Goal: Browse casually

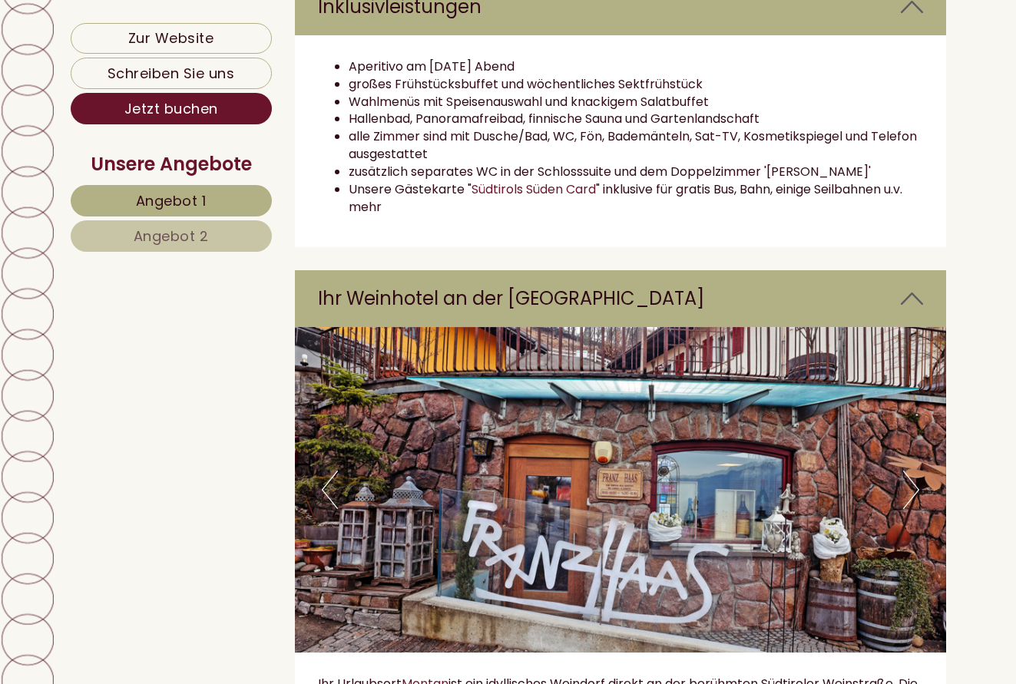
scroll to position [3687, 0]
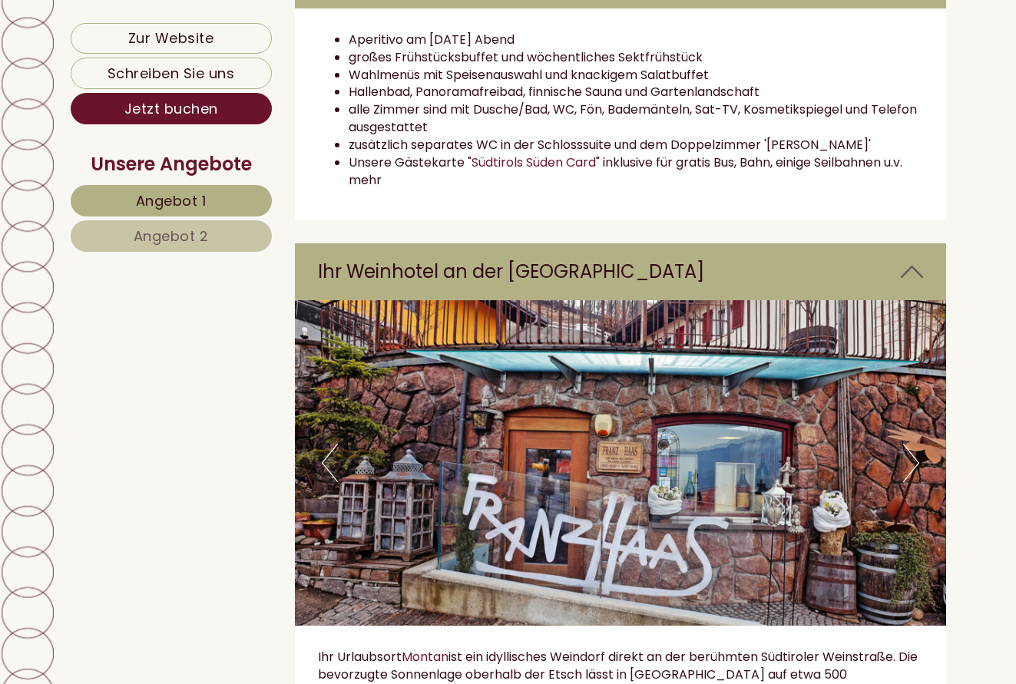
click at [916, 461] on button "Next" at bounding box center [911, 463] width 16 height 38
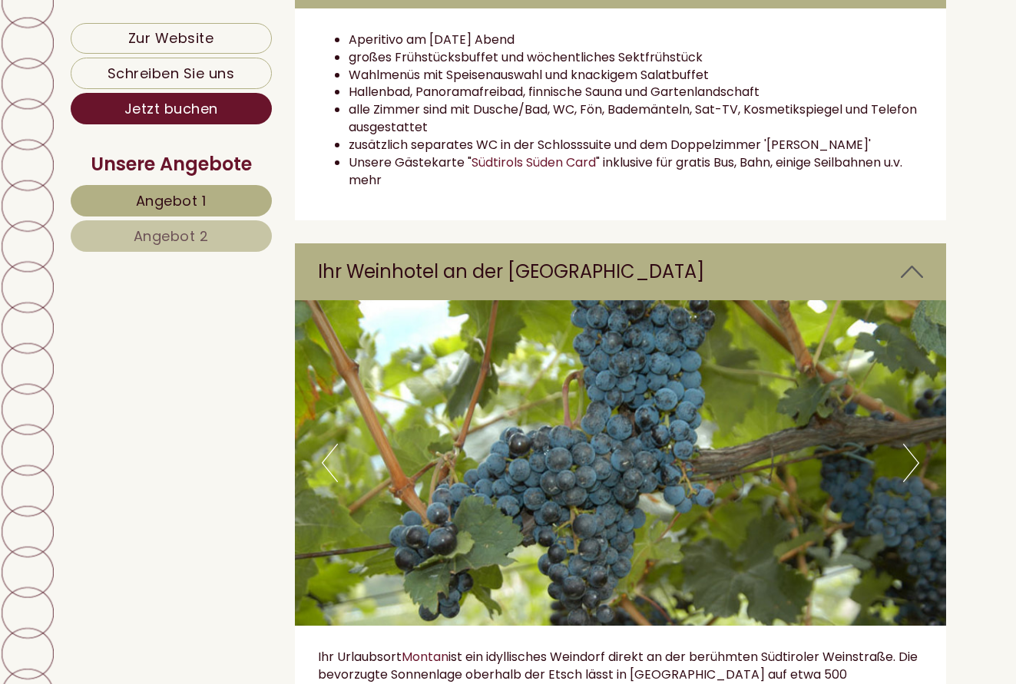
click at [916, 461] on button "Next" at bounding box center [911, 463] width 16 height 38
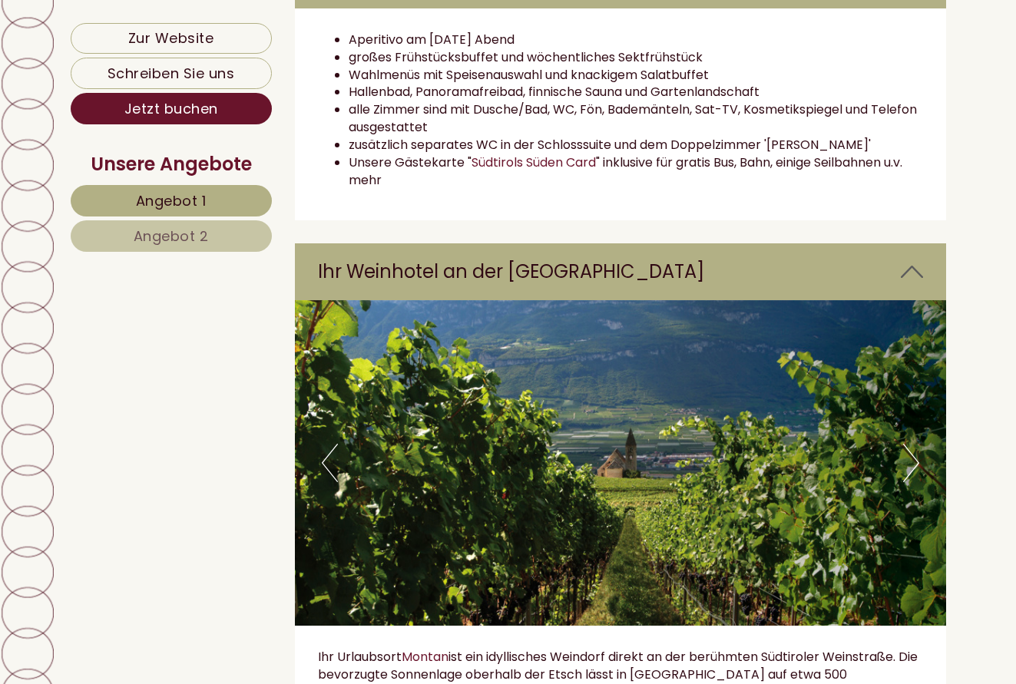
click at [916, 461] on button "Next" at bounding box center [911, 463] width 16 height 38
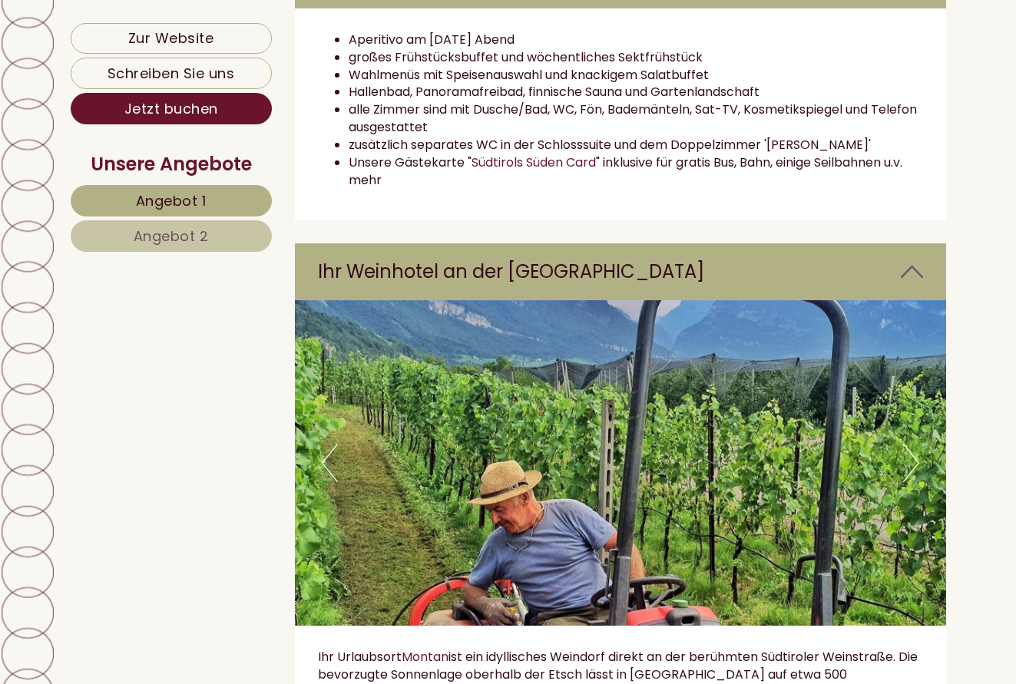
click at [916, 461] on button "Next" at bounding box center [911, 463] width 16 height 38
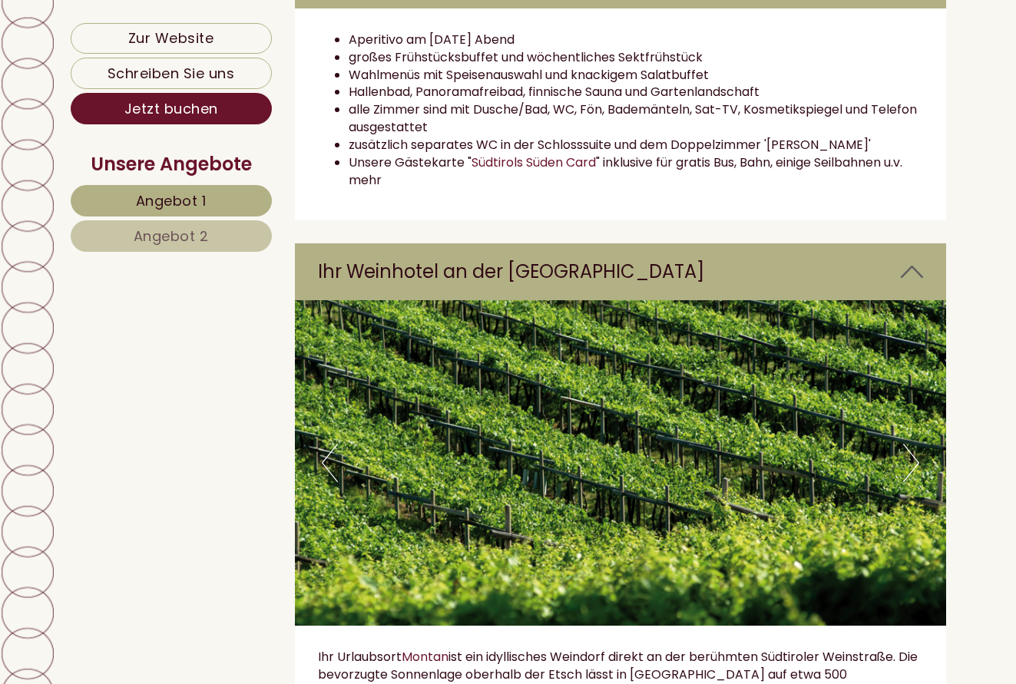
click at [916, 460] on button "Next" at bounding box center [911, 463] width 16 height 38
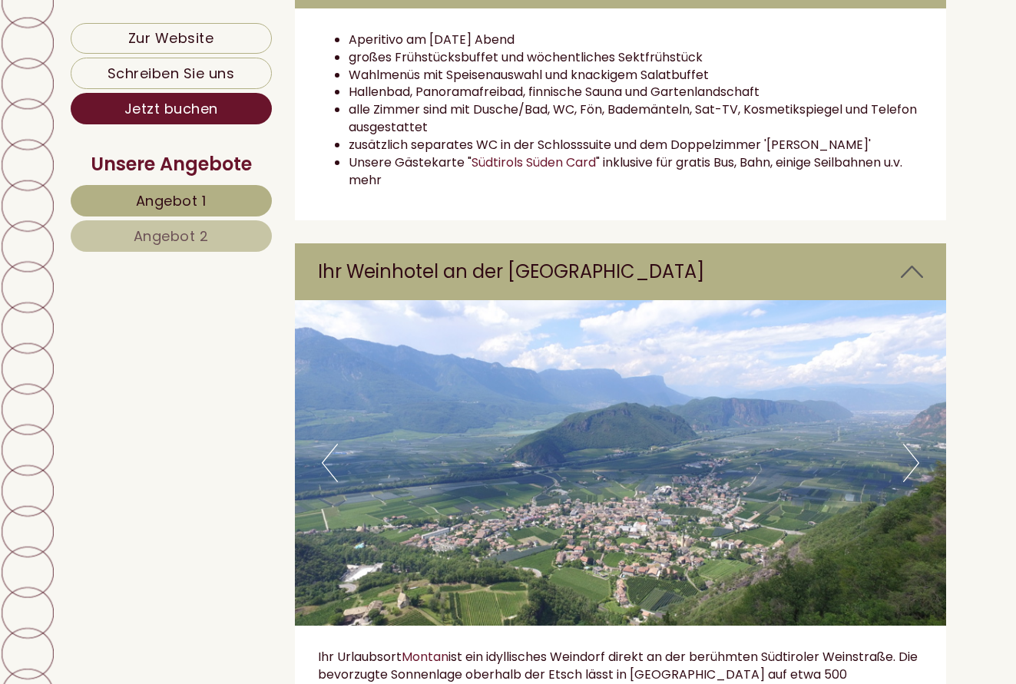
click at [919, 459] on button "Next" at bounding box center [911, 463] width 16 height 38
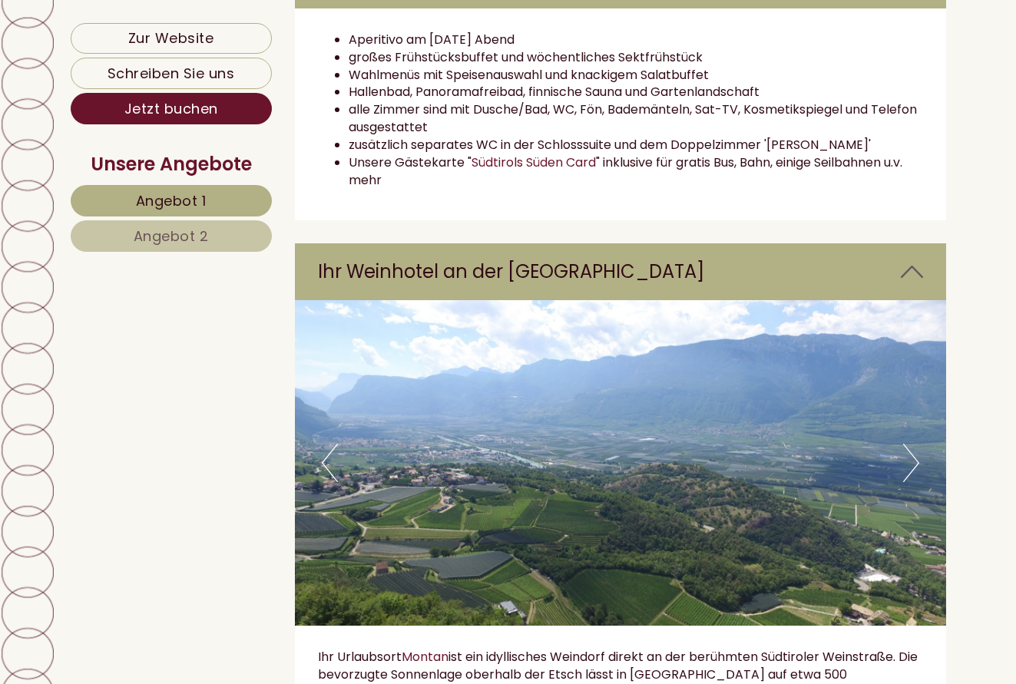
click at [917, 463] on button "Next" at bounding box center [911, 463] width 16 height 38
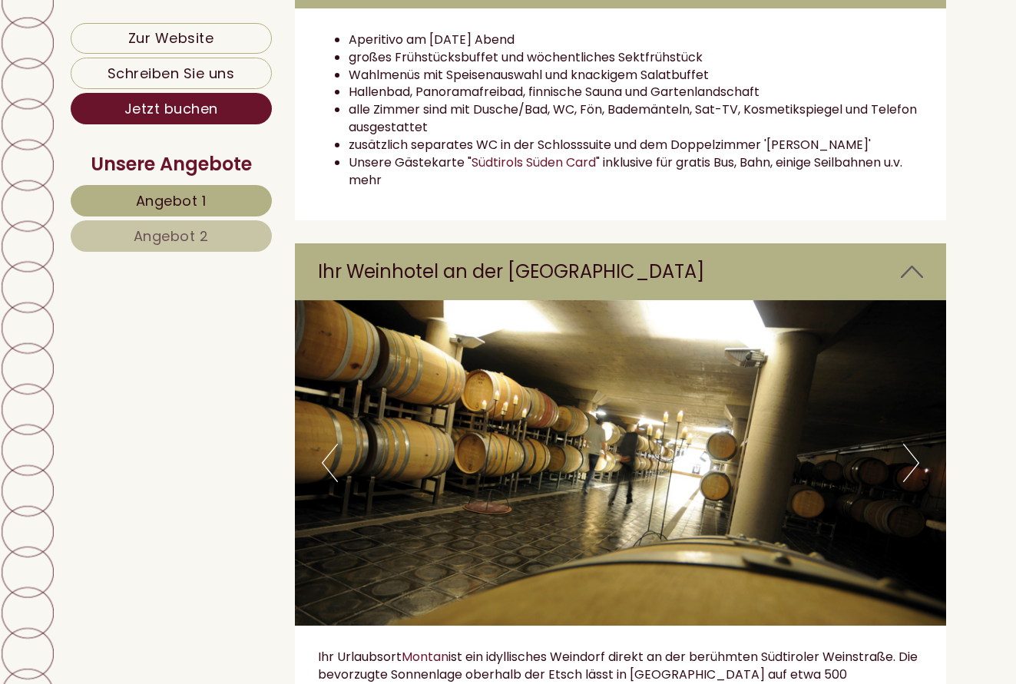
click at [917, 463] on button "Next" at bounding box center [911, 463] width 16 height 38
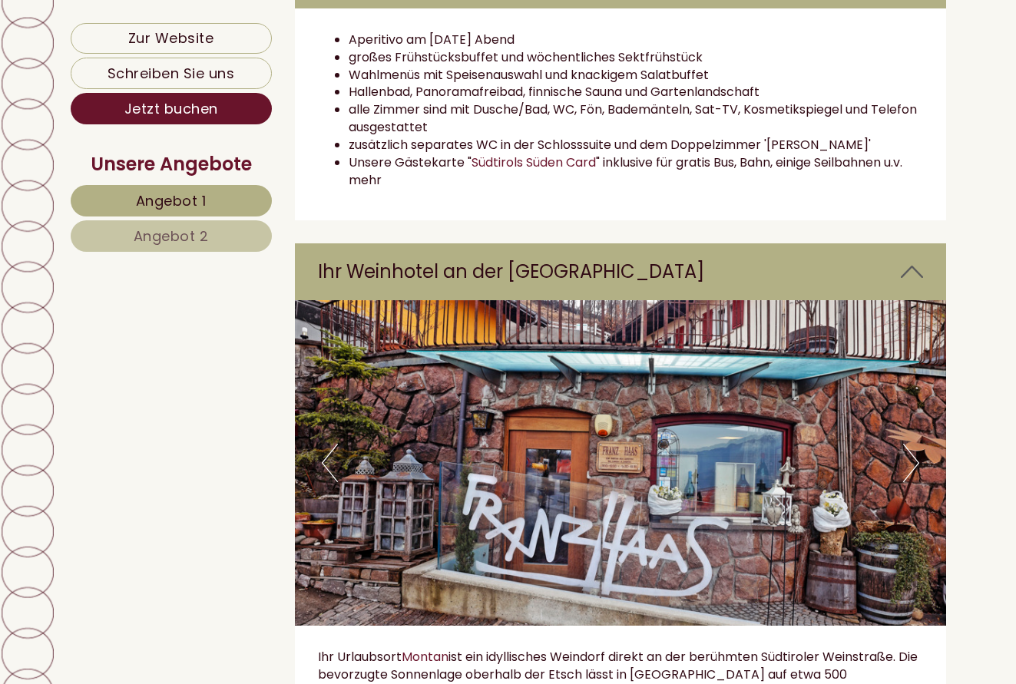
click at [917, 463] on button "Next" at bounding box center [911, 463] width 16 height 38
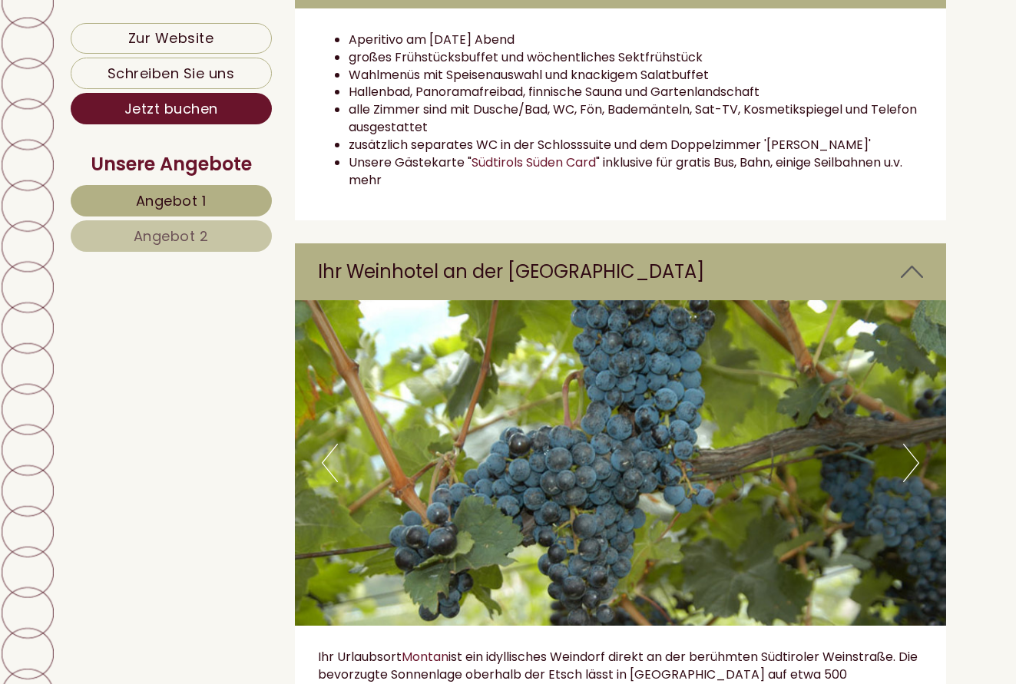
click at [917, 463] on button "Next" at bounding box center [911, 463] width 16 height 38
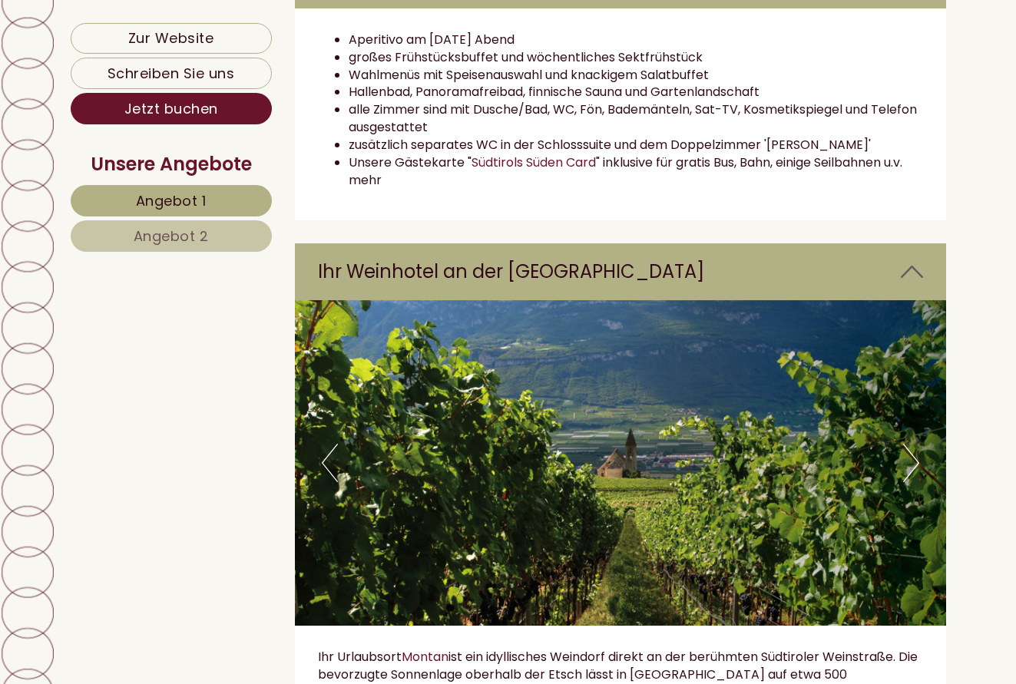
click at [917, 463] on button "Next" at bounding box center [911, 463] width 16 height 38
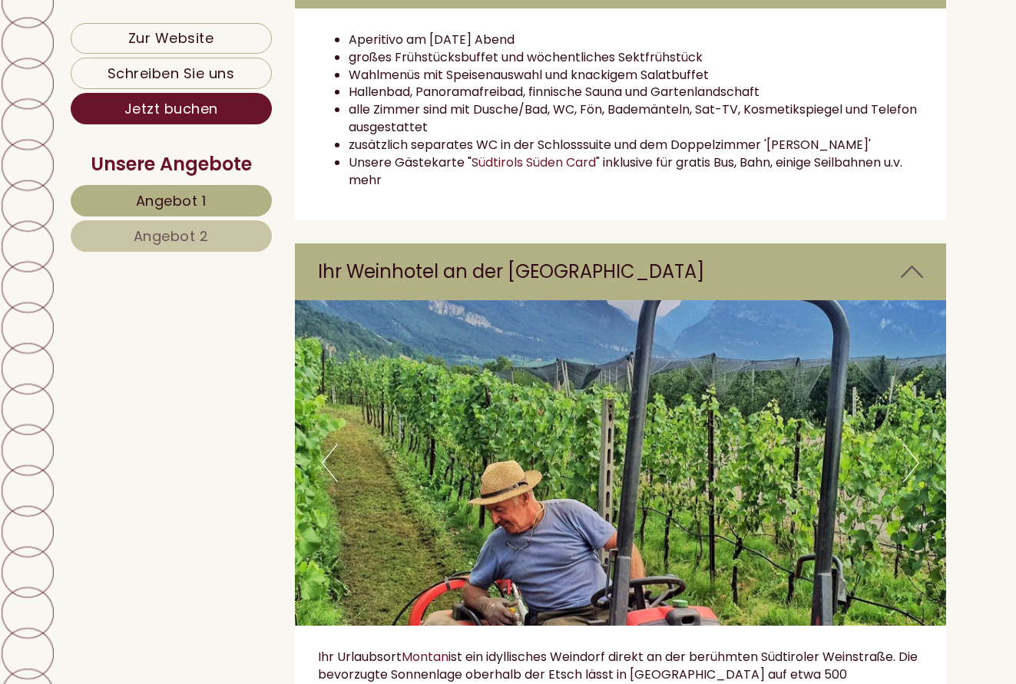
click at [917, 463] on button "Next" at bounding box center [911, 463] width 16 height 38
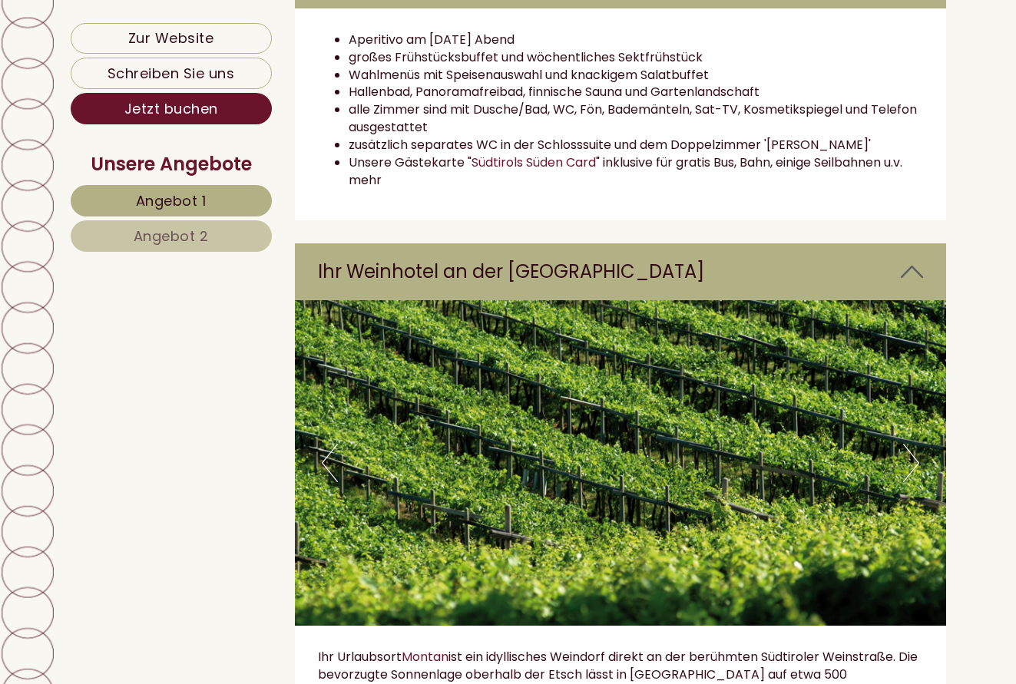
click at [917, 463] on button "Next" at bounding box center [911, 463] width 16 height 38
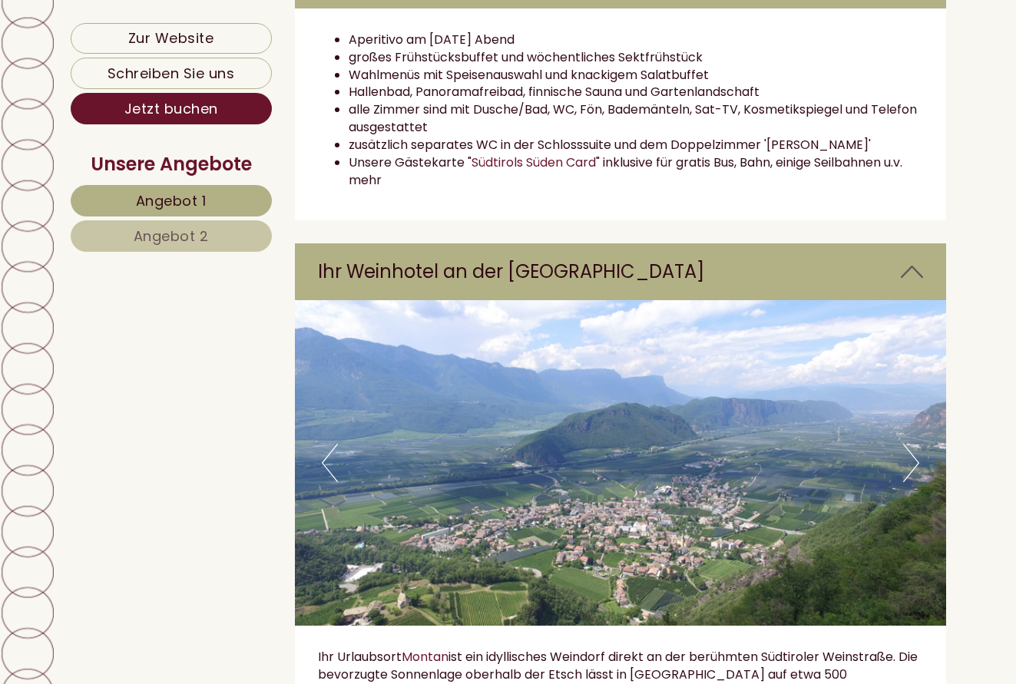
click at [917, 463] on button "Next" at bounding box center [911, 463] width 16 height 38
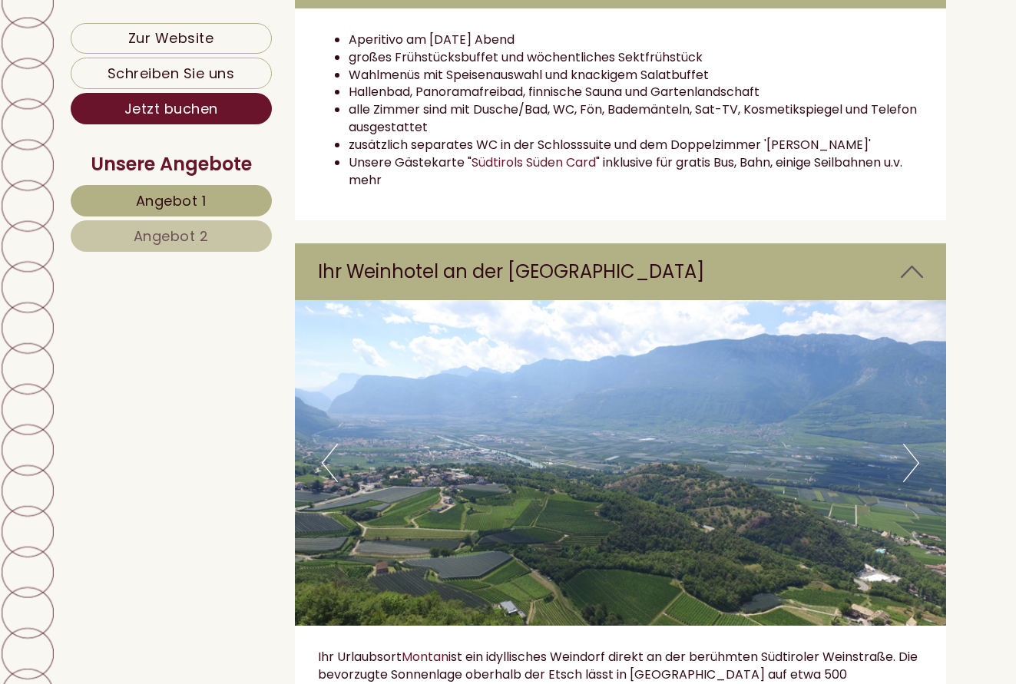
click at [917, 463] on button "Next" at bounding box center [911, 463] width 16 height 38
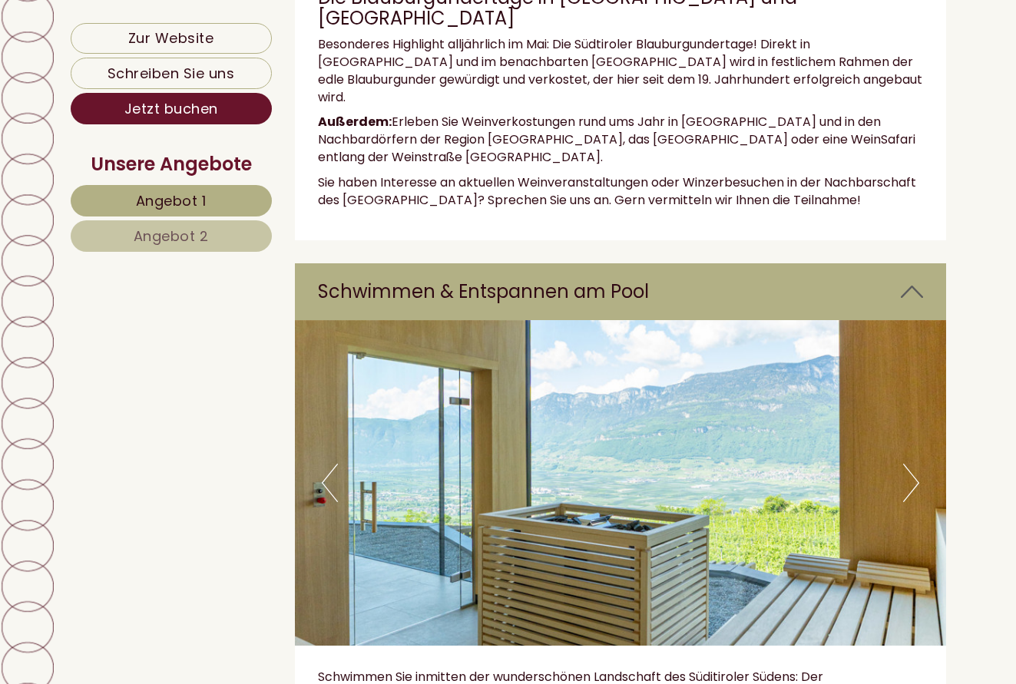
scroll to position [4686, 0]
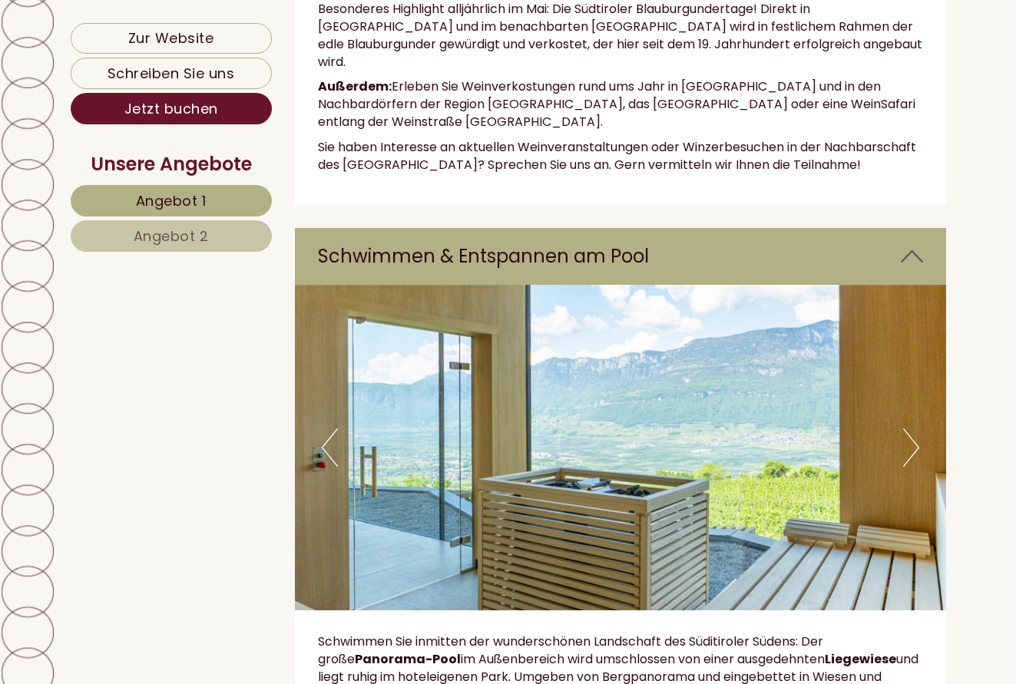
click at [915, 429] on button "Next" at bounding box center [911, 448] width 16 height 38
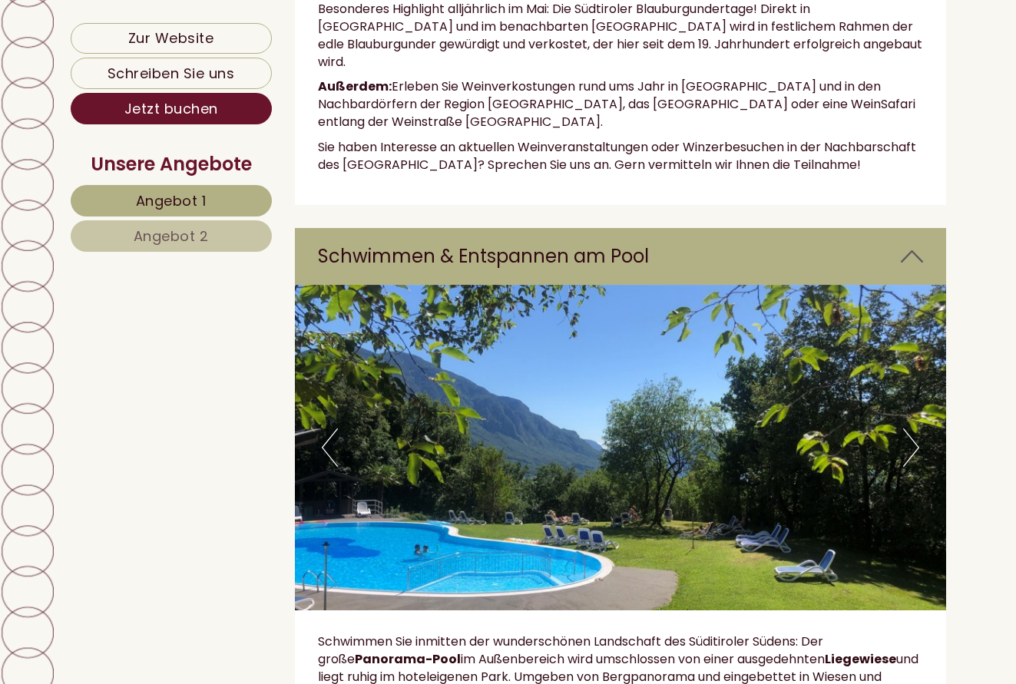
click at [915, 429] on button "Next" at bounding box center [911, 448] width 16 height 38
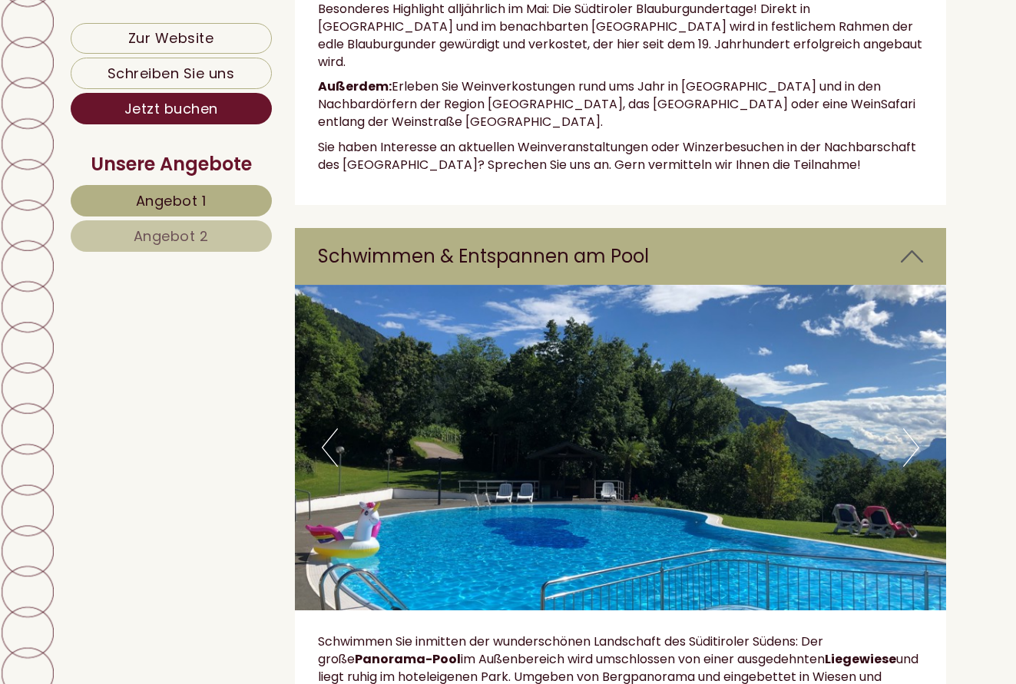
click at [915, 429] on button "Next" at bounding box center [911, 448] width 16 height 38
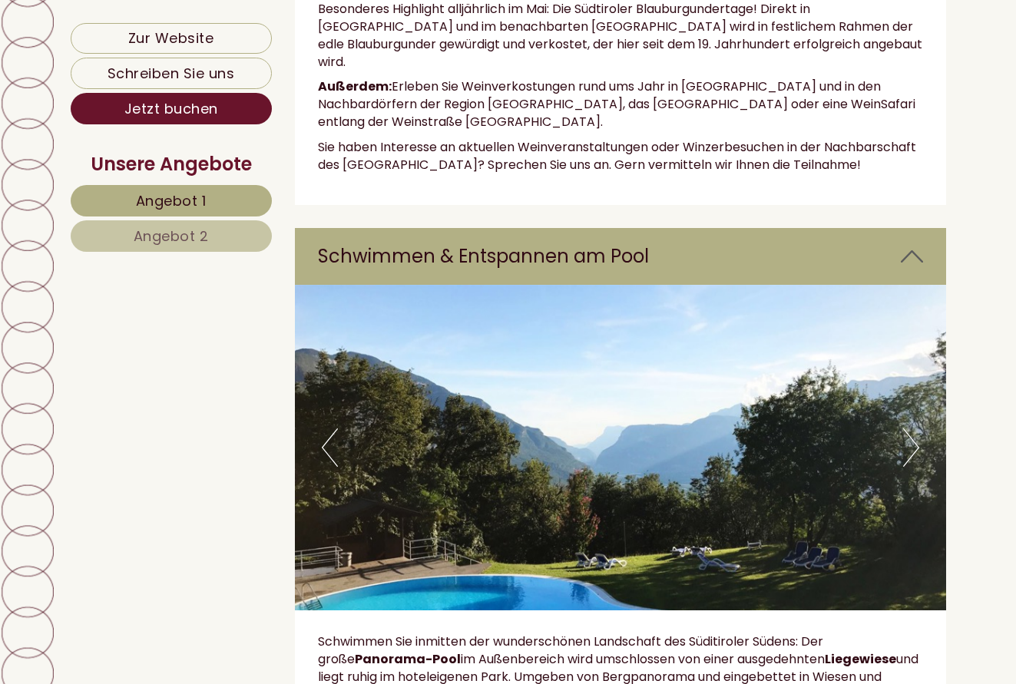
click at [915, 429] on button "Next" at bounding box center [911, 448] width 16 height 38
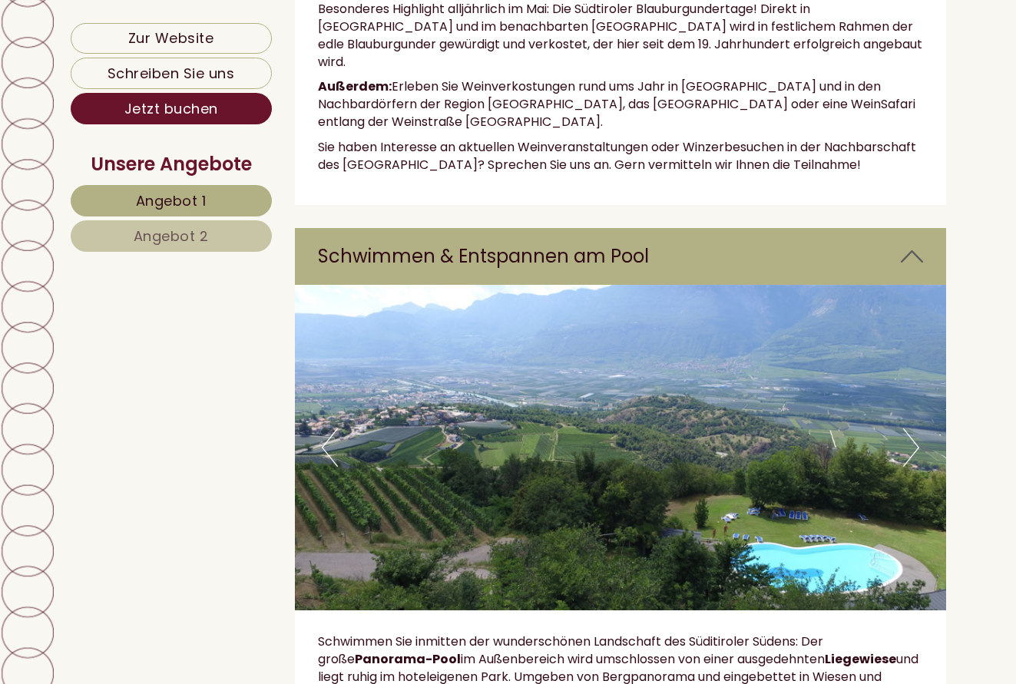
click at [915, 429] on button "Next" at bounding box center [911, 448] width 16 height 38
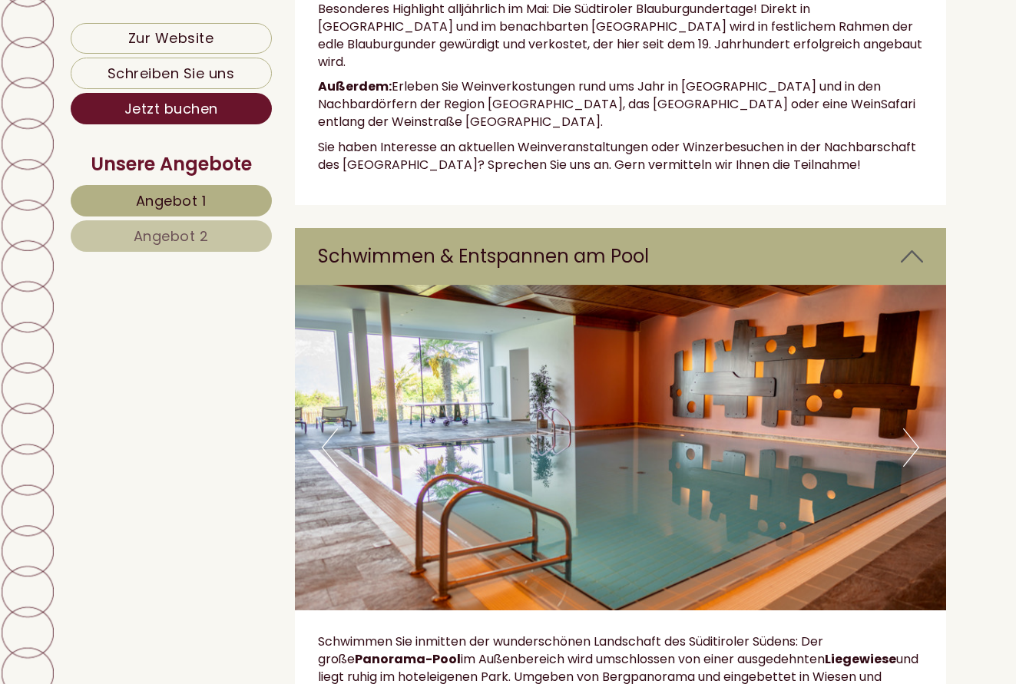
click at [915, 429] on button "Next" at bounding box center [911, 448] width 16 height 38
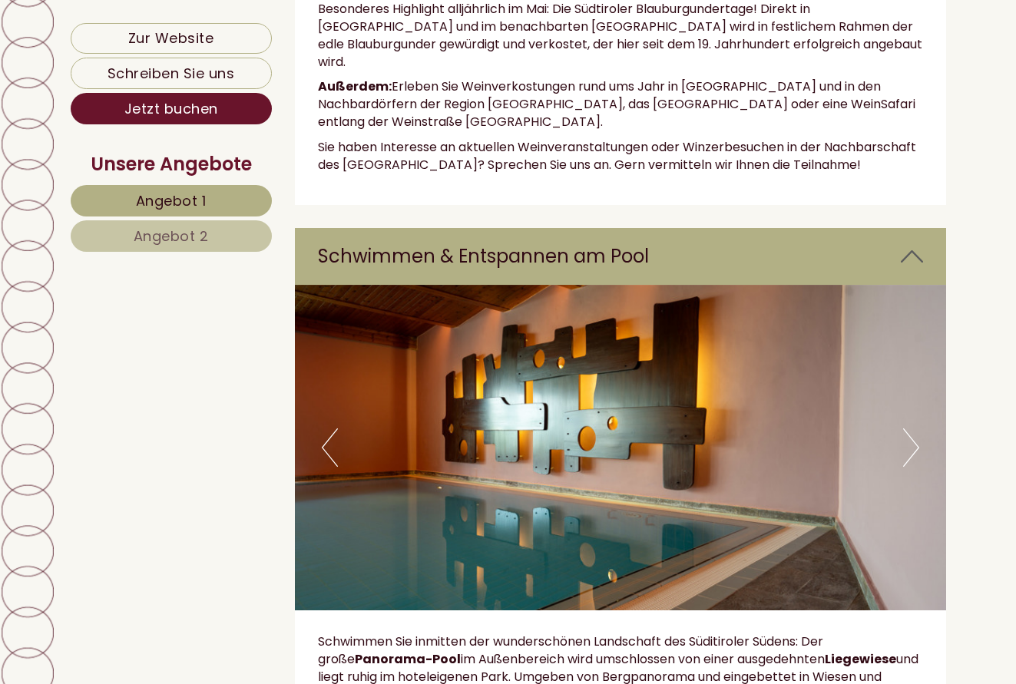
click at [915, 429] on button "Next" at bounding box center [911, 448] width 16 height 38
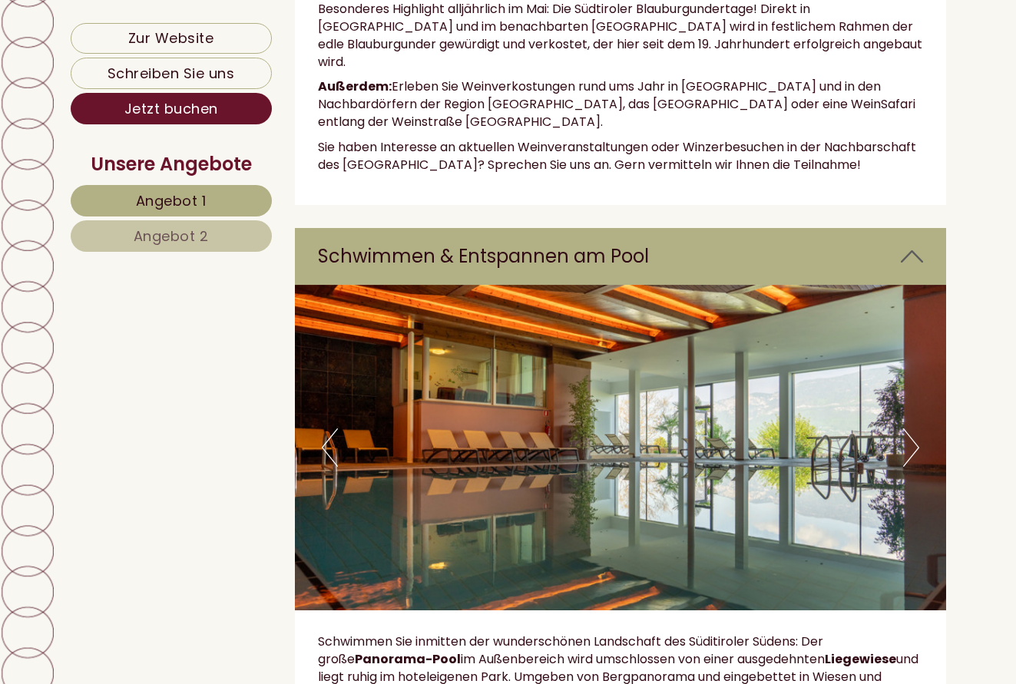
click at [915, 429] on button "Next" at bounding box center [911, 448] width 16 height 38
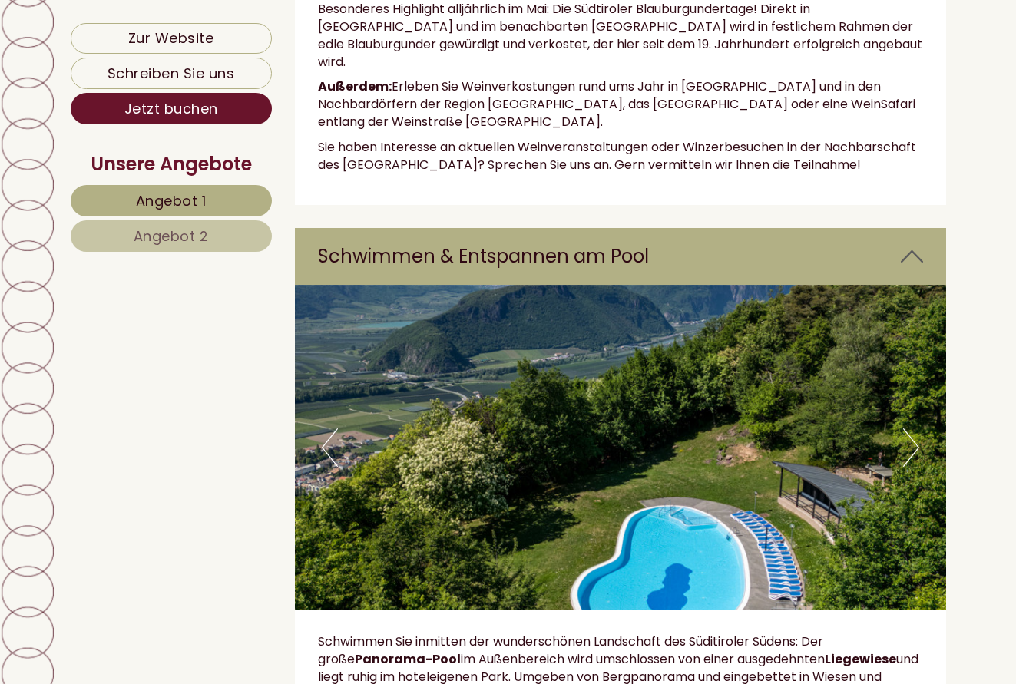
click at [915, 429] on button "Next" at bounding box center [911, 448] width 16 height 38
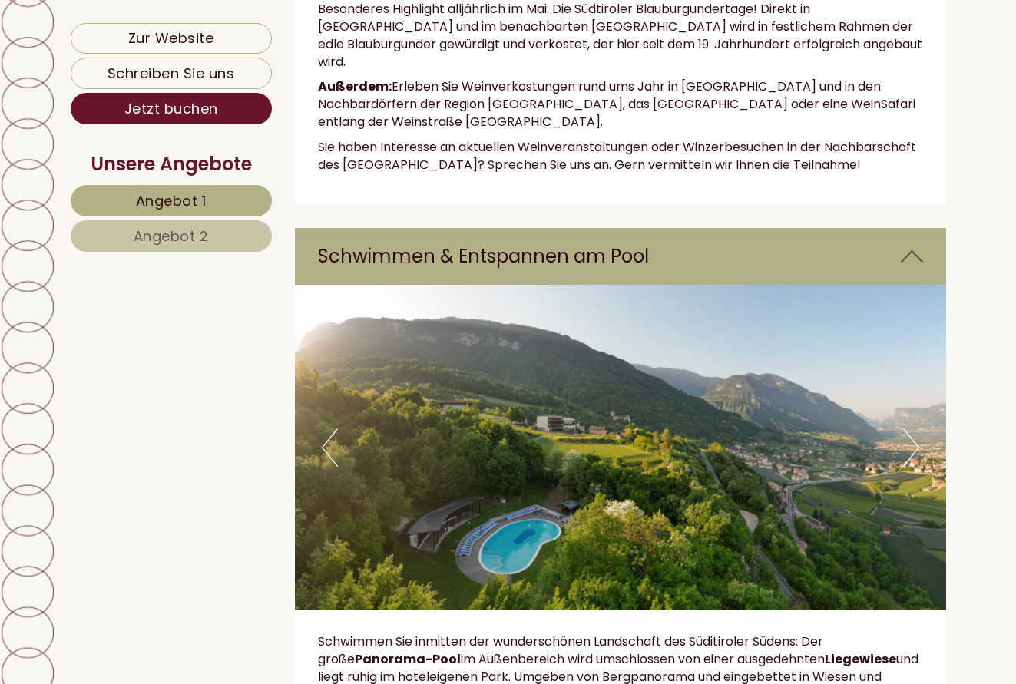
click at [915, 429] on button "Next" at bounding box center [911, 448] width 16 height 38
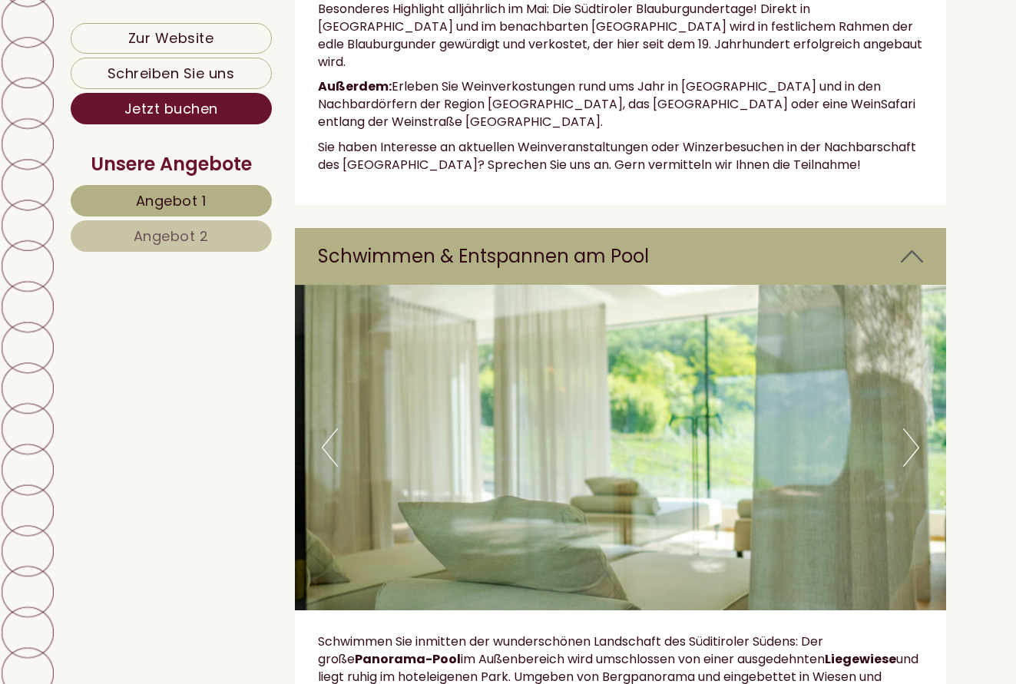
click at [914, 429] on button "Next" at bounding box center [911, 448] width 16 height 38
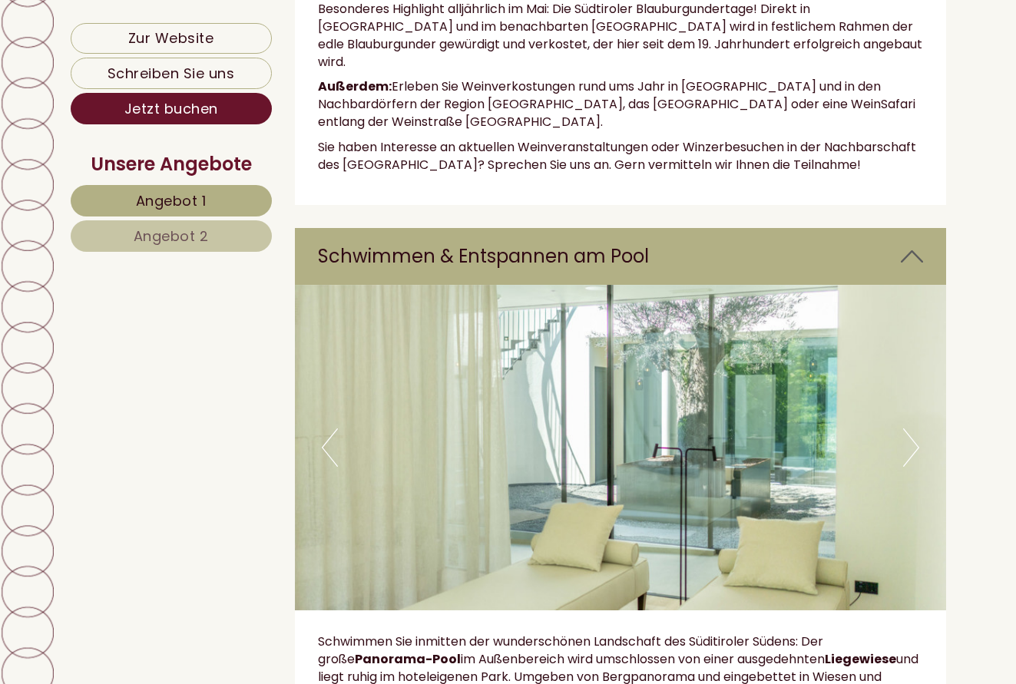
click at [914, 429] on button "Next" at bounding box center [911, 448] width 16 height 38
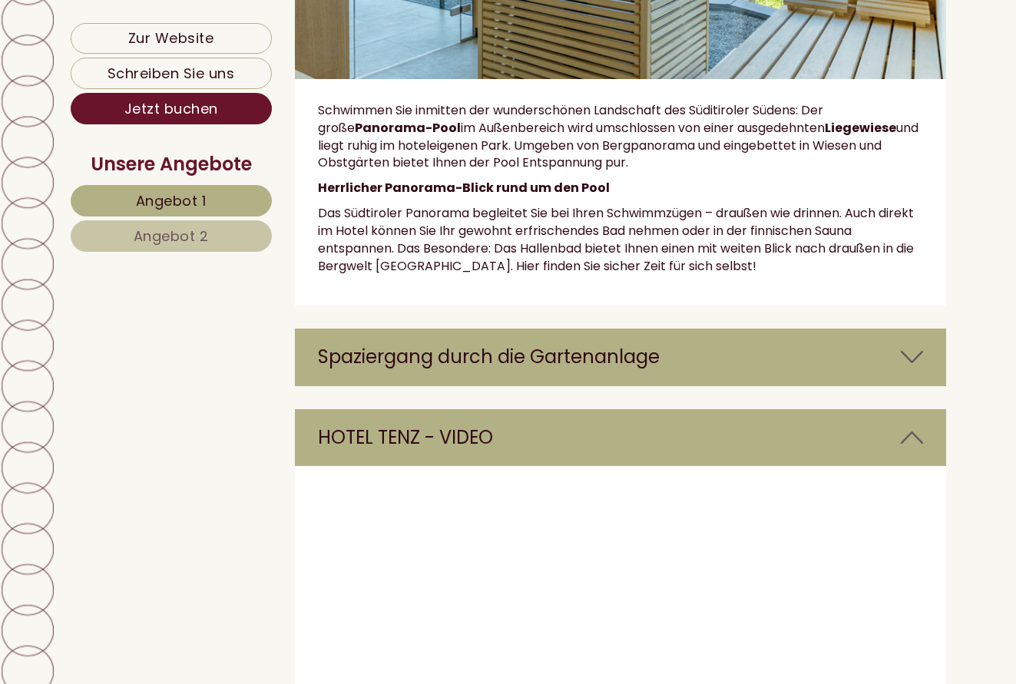
scroll to position [5224, 0]
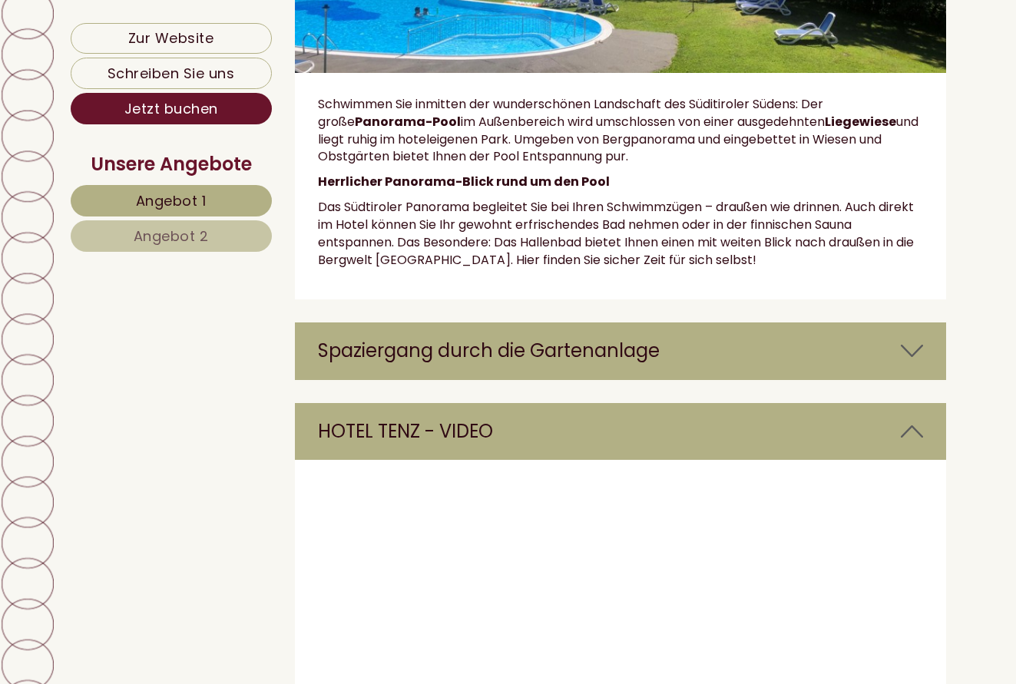
click at [913, 419] on icon at bounding box center [912, 432] width 22 height 26
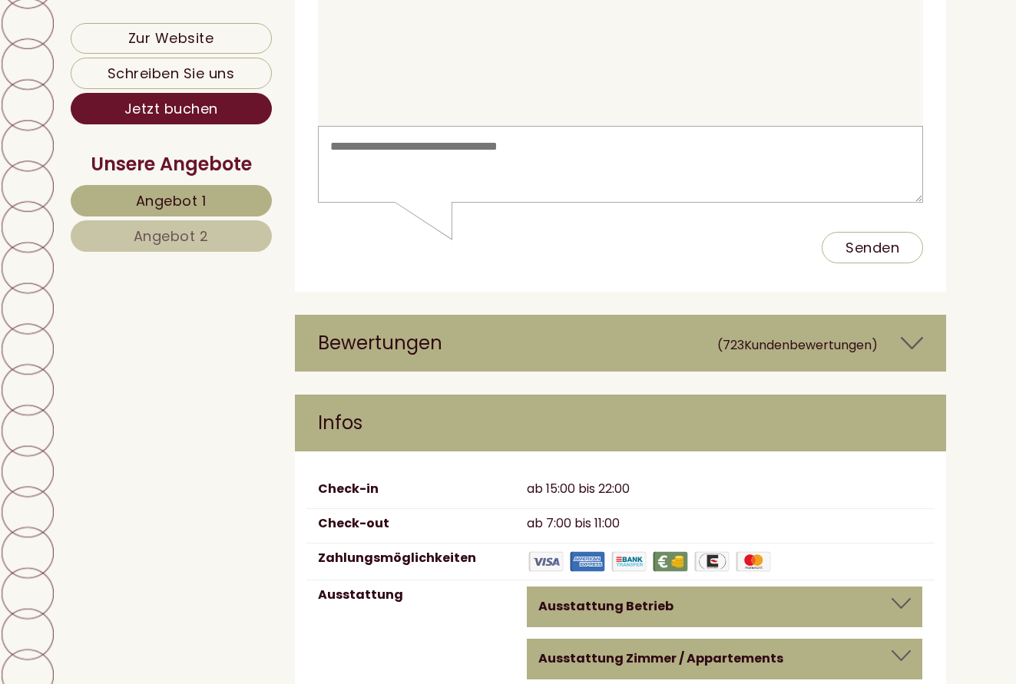
scroll to position [6684, 0]
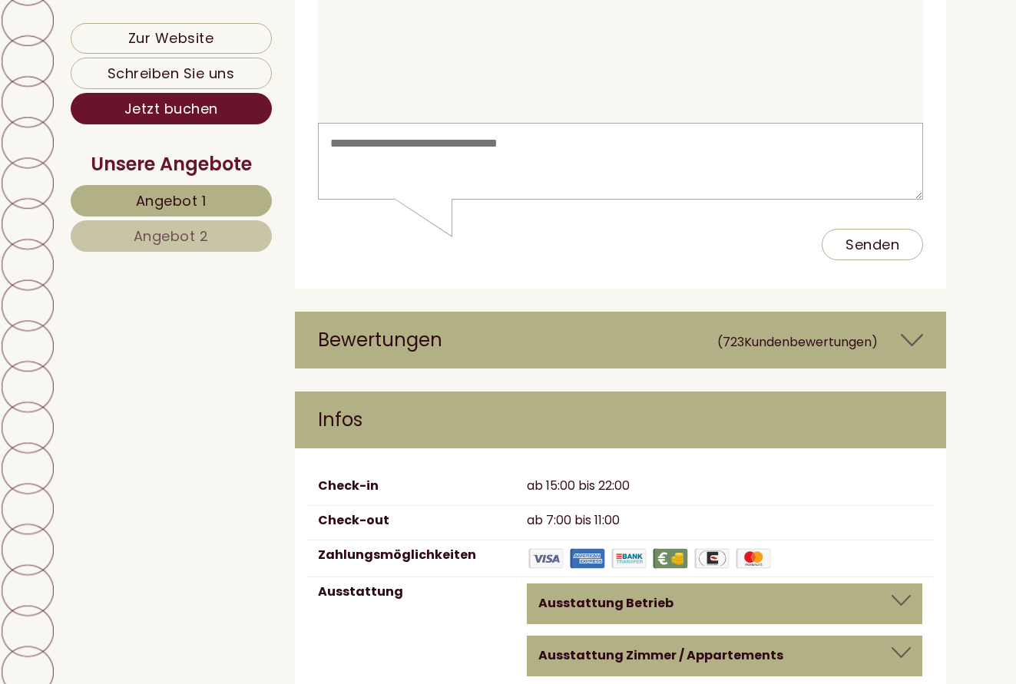
click at [913, 327] on icon at bounding box center [912, 340] width 22 height 26
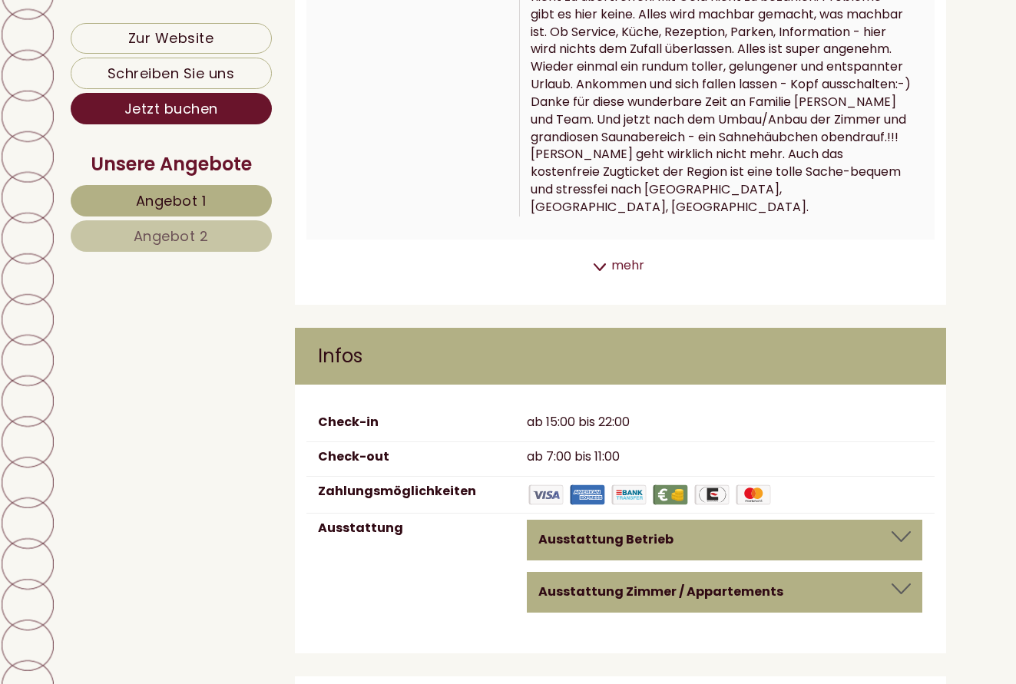
scroll to position [7529, 0]
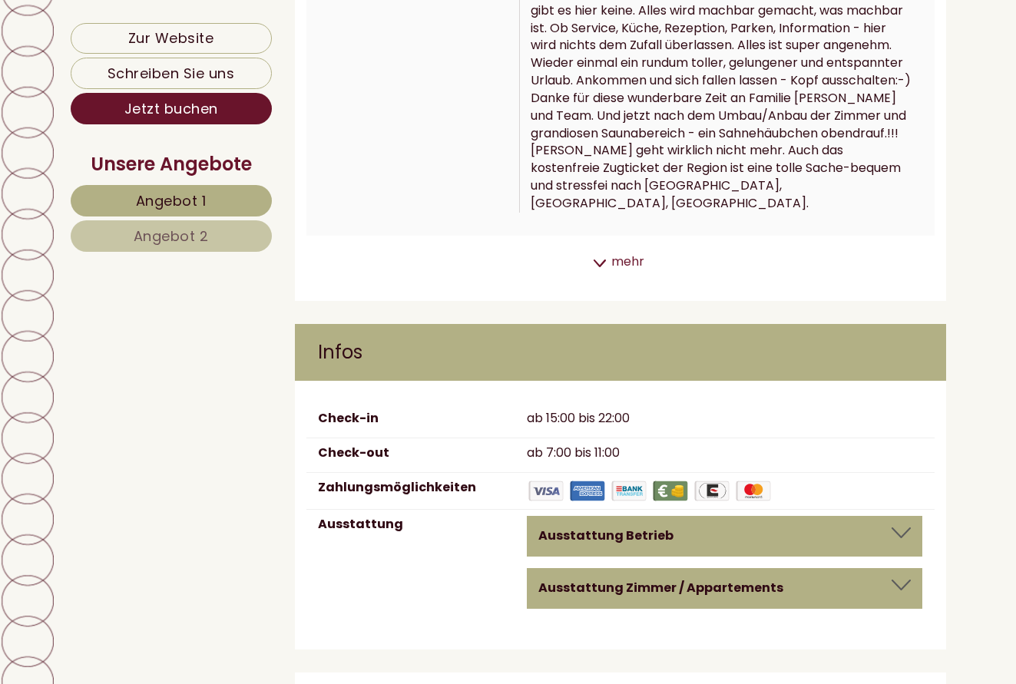
click at [902, 528] on div at bounding box center [901, 533] width 19 height 11
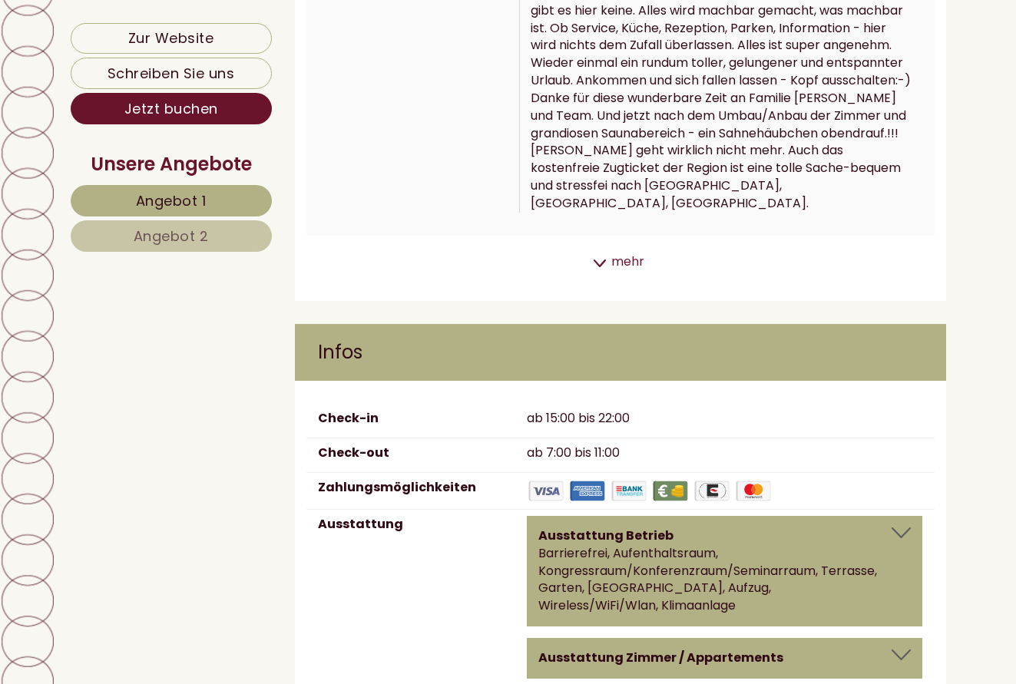
click at [900, 528] on div at bounding box center [901, 533] width 19 height 11
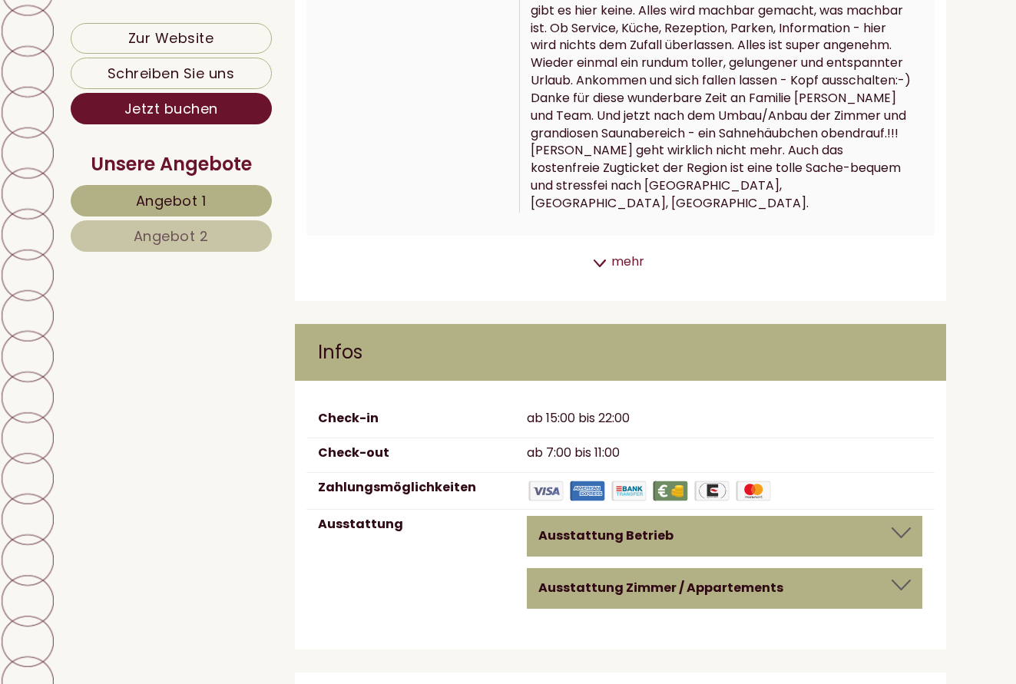
click at [903, 580] on div at bounding box center [901, 585] width 19 height 11
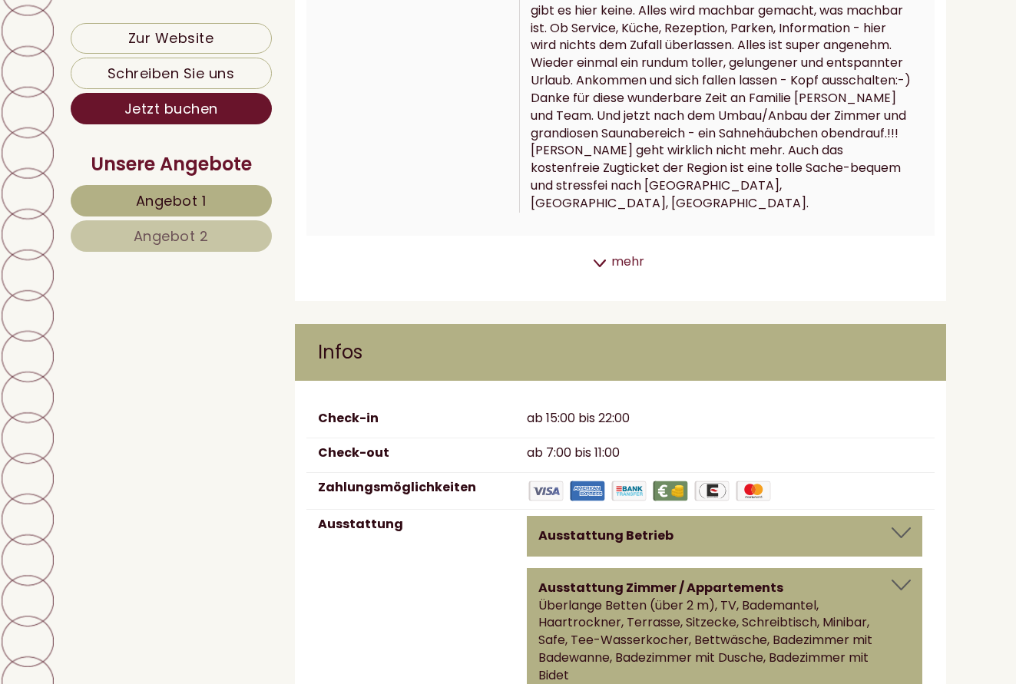
click at [900, 580] on div at bounding box center [901, 585] width 19 height 11
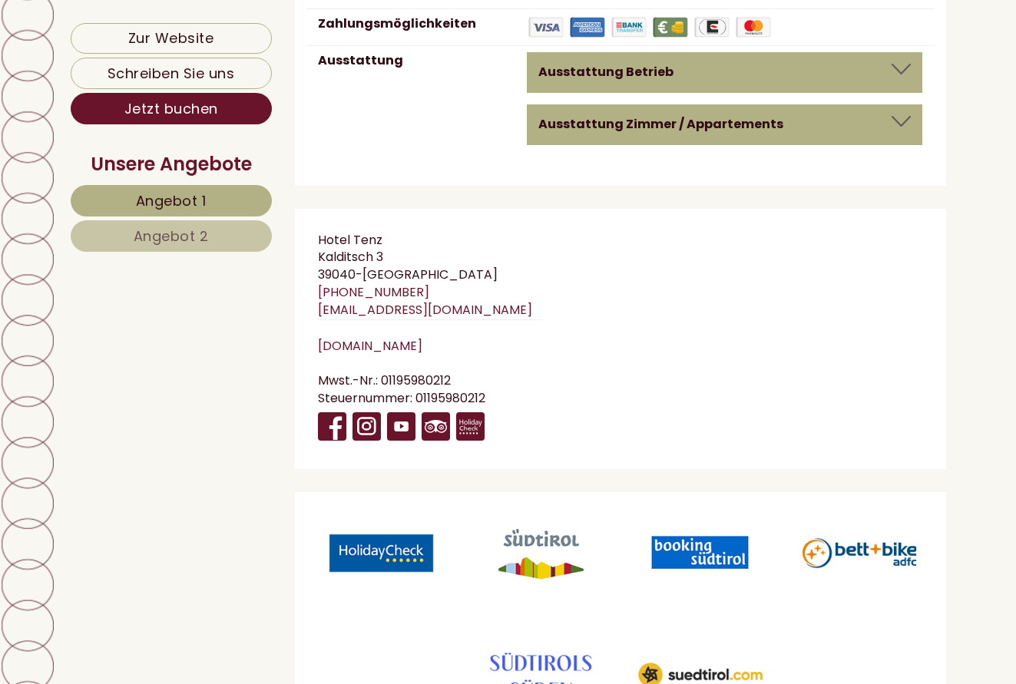
scroll to position [7996, 0]
